Goal: Information Seeking & Learning: Stay updated

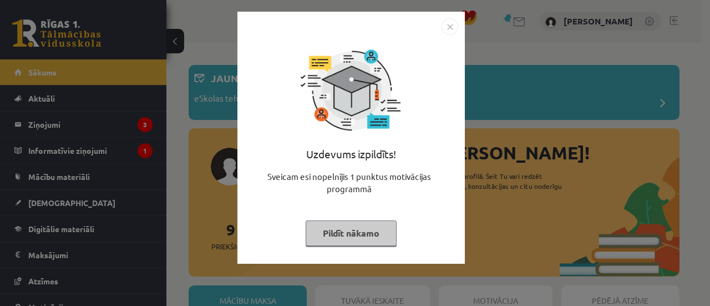
click at [378, 227] on button "Pildīt nākamo" at bounding box center [351, 233] width 91 height 26
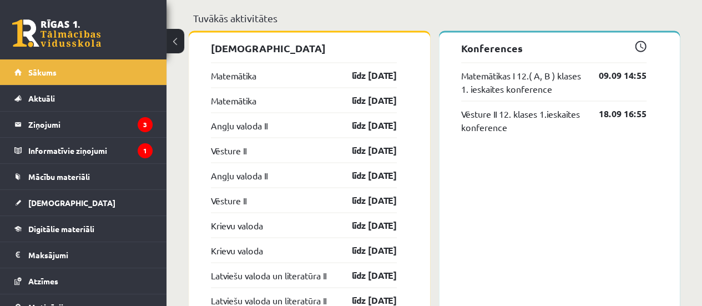
scroll to position [976, 0]
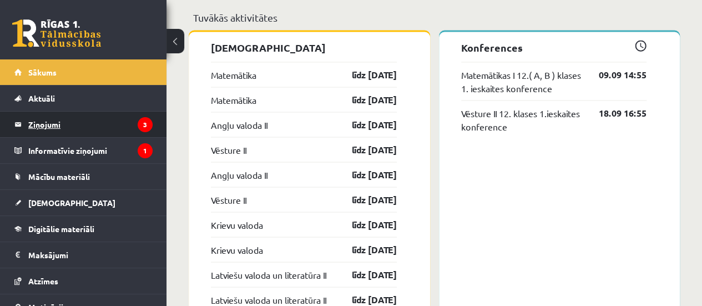
click at [103, 120] on legend "Ziņojumi 3" at bounding box center [90, 125] width 124 height 26
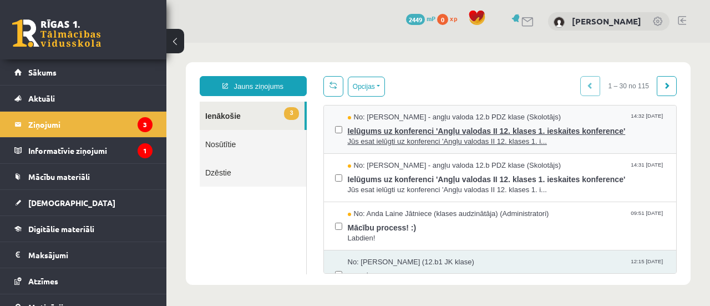
click at [418, 140] on span "Jūs esat ielūgti uz konferenci 'Angļu valodas II 12. klases 1. i..." at bounding box center [507, 141] width 318 height 11
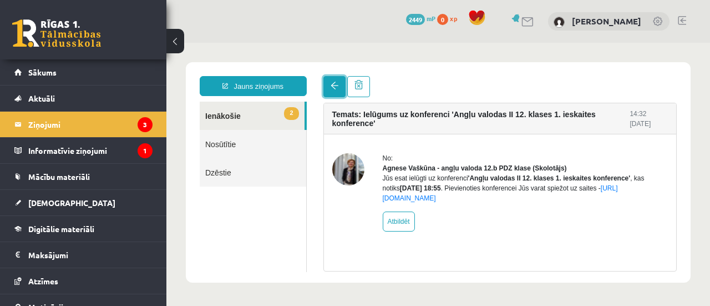
click at [324, 82] on link at bounding box center [334, 86] width 22 height 21
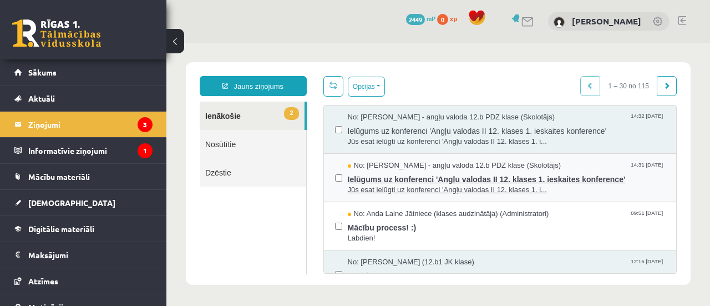
click at [361, 167] on span "No: Agnese Vaškūna - angļu valoda 12.b PDZ klase (Skolotājs)" at bounding box center [455, 165] width 214 height 11
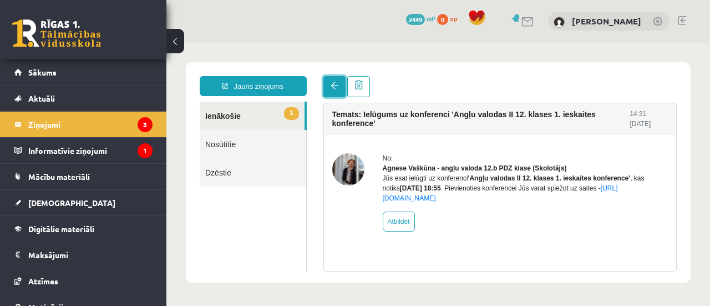
click at [333, 95] on link at bounding box center [334, 86] width 22 height 21
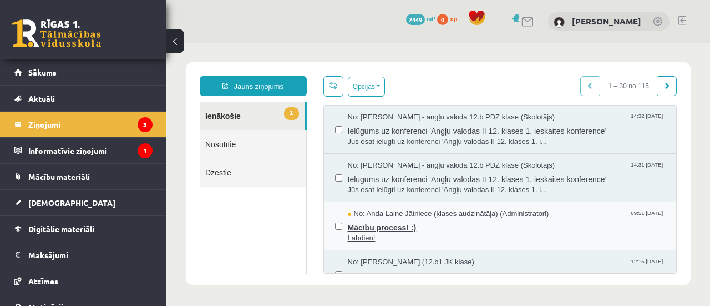
click at [397, 227] on span "Mācību process! :)" at bounding box center [507, 226] width 318 height 14
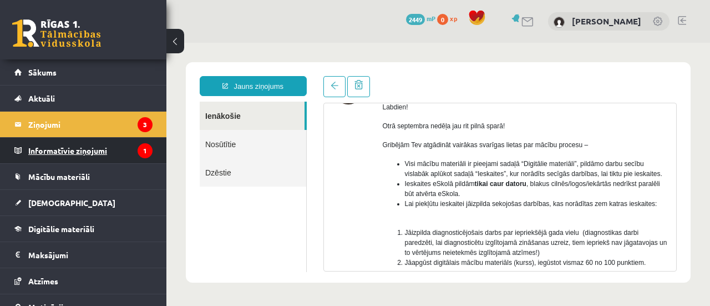
click at [124, 145] on legend "Informatīvie ziņojumi 1" at bounding box center [90, 151] width 124 height 26
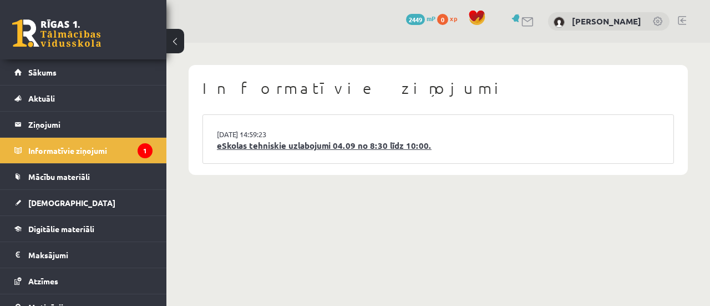
click at [237, 144] on link "eSkolas tehniskie uzlabojumi 04.09 no 8:30 līdz 10:00." at bounding box center [438, 145] width 443 height 13
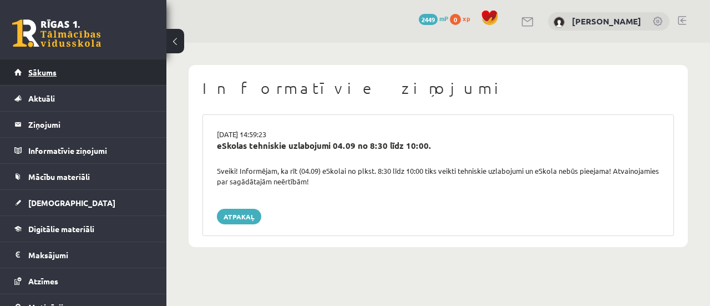
click at [120, 75] on link "Sākums" at bounding box center [83, 72] width 138 height 26
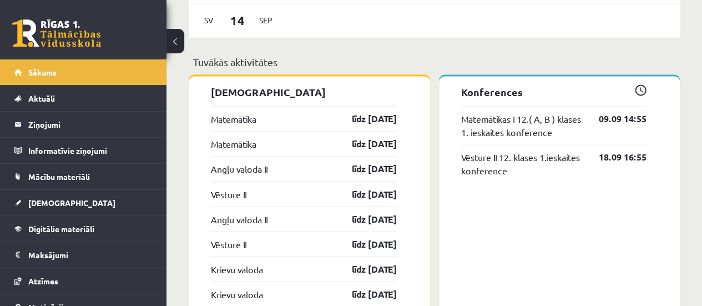
scroll to position [869, 0]
